Goal: Task Accomplishment & Management: Manage account settings

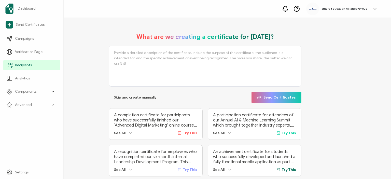
click at [24, 67] on span "Recipients" at bounding box center [23, 65] width 17 height 5
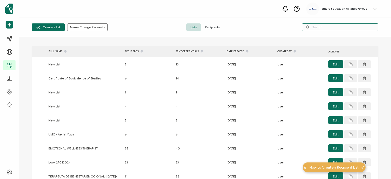
click at [332, 30] on input "text" at bounding box center [340, 27] width 76 height 8
click at [355, 26] on input "text" at bounding box center [340, 27] width 76 height 8
type input "l"
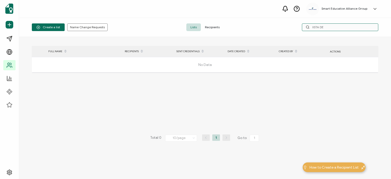
type input "lISTA DE"
click at [333, 37] on div "> FULL NAME RECIPIENTS SENT CREDENTIALS DATE CREATED CREATED BY ACTIONS No Data…" at bounding box center [205, 108] width 372 height 142
drag, startPoint x: 334, startPoint y: 26, endPoint x: 270, endPoint y: 27, distance: 64.2
click at [270, 27] on div "lISTA DE" at bounding box center [321, 27] width 116 height 8
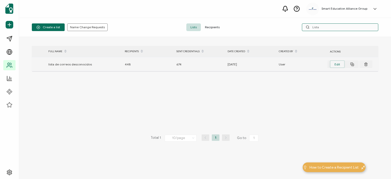
type input "Lista"
click at [332, 63] on button "Edit" at bounding box center [337, 64] width 15 height 8
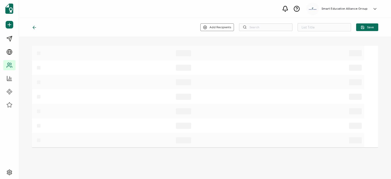
type input "lista de correos desconocidos"
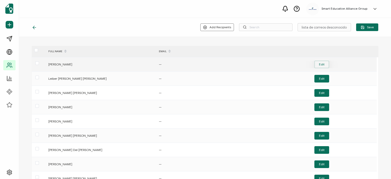
click at [321, 62] on button "Edit" at bounding box center [322, 65] width 15 height 8
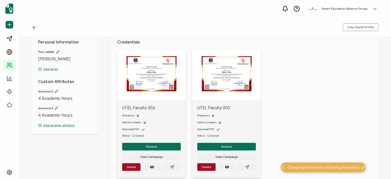
scroll to position [25, 0]
